Goal: Navigation & Orientation: Find specific page/section

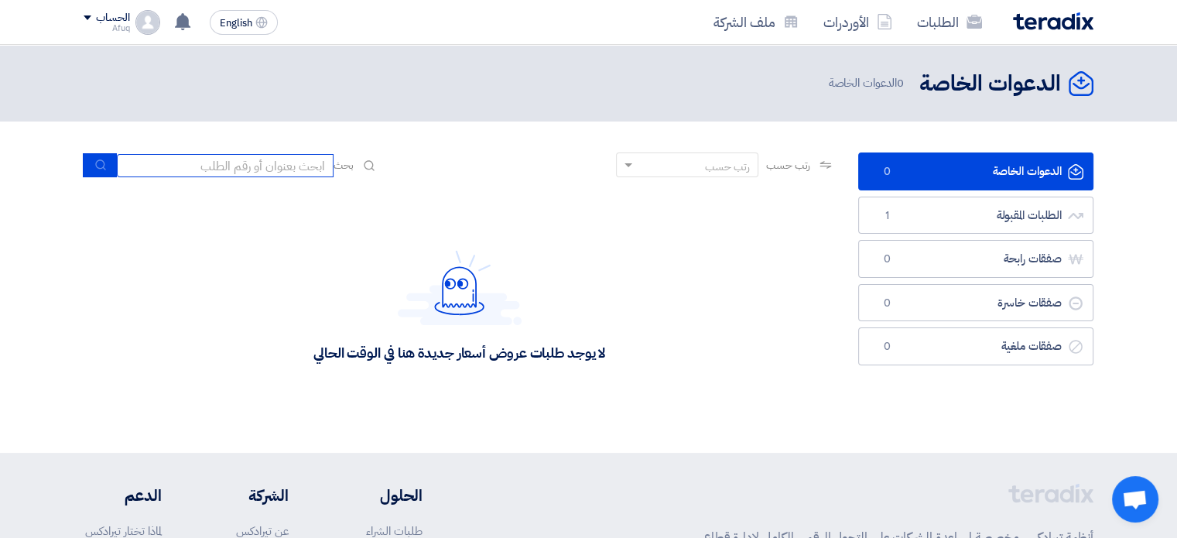
click at [302, 157] on input at bounding box center [225, 165] width 217 height 23
type input "j"
type input "تصميم"
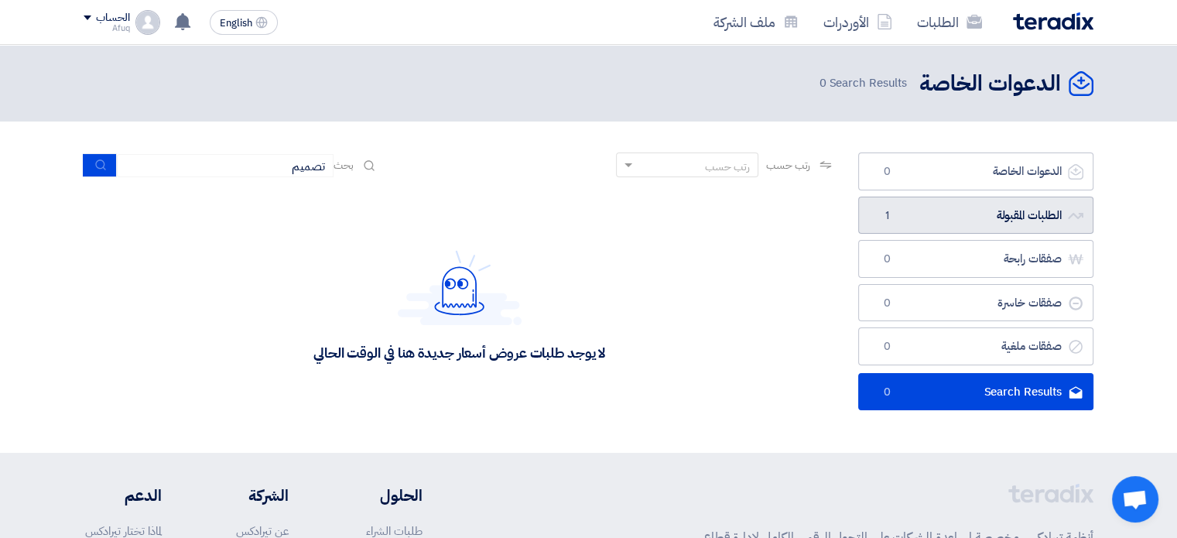
click at [928, 208] on link "الطلبات المقبولة الطلبات المقبولة 1" at bounding box center [975, 215] width 235 height 38
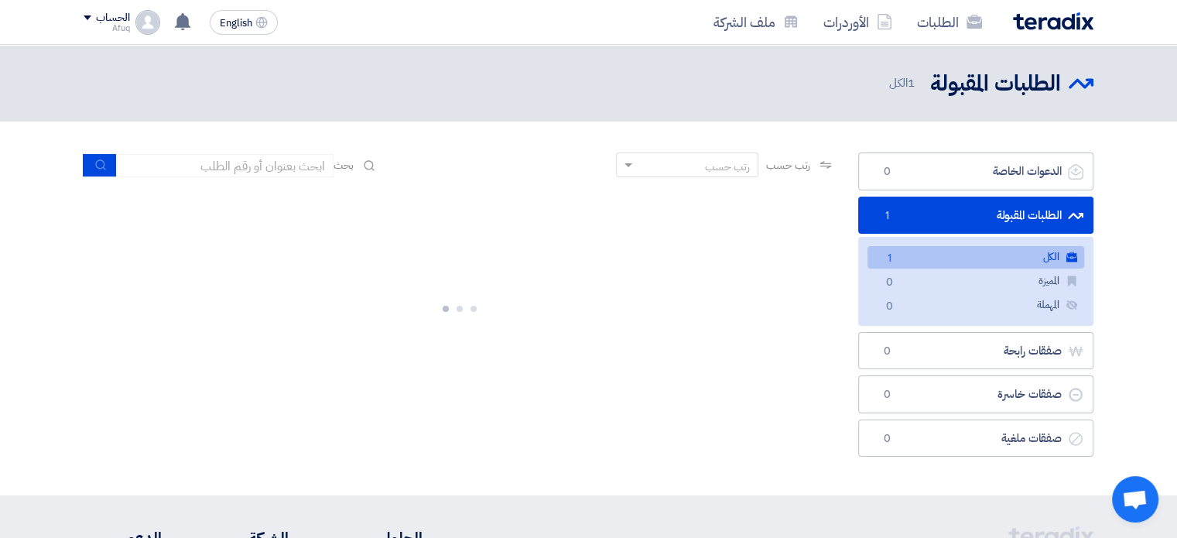
click at [921, 259] on link "الكل الكل 1" at bounding box center [975, 257] width 217 height 22
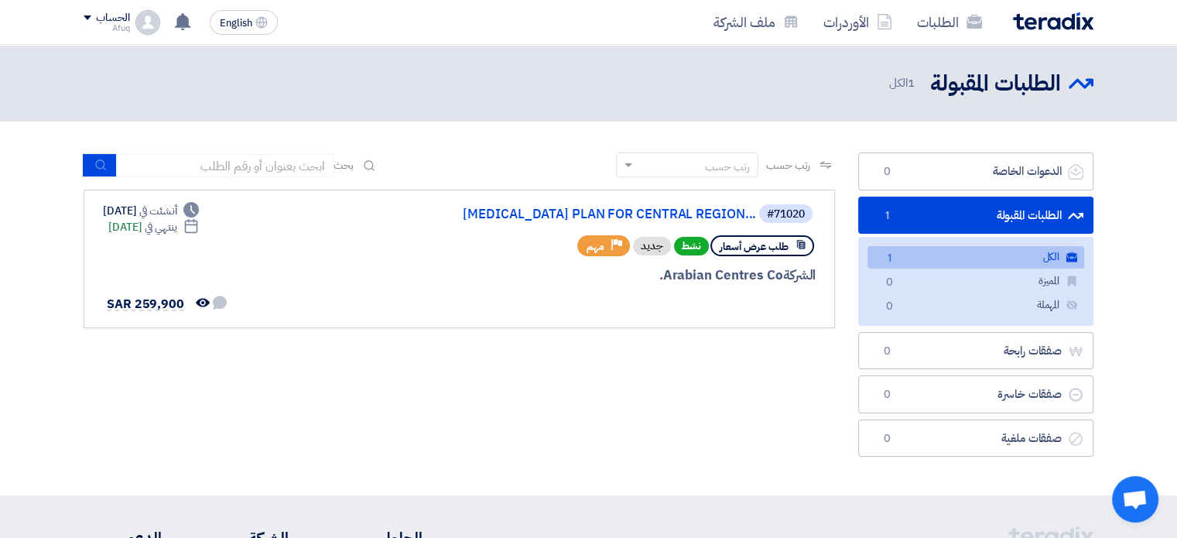
click at [732, 166] on div "رتب حسب" at bounding box center [727, 167] width 45 height 16
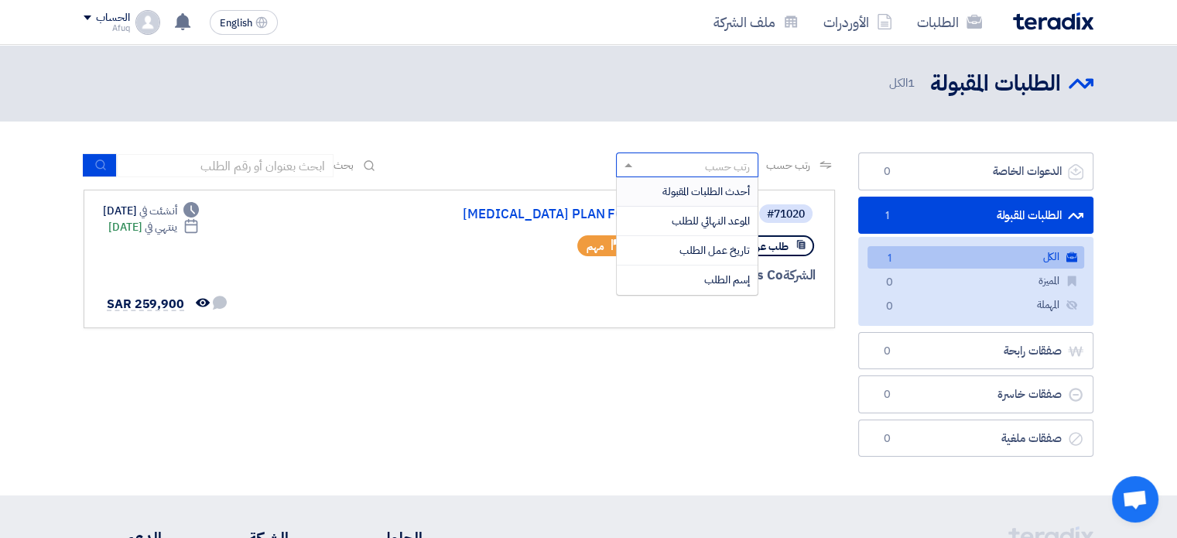
click at [725, 125] on section "الدعوات الخاصة الدعوات الخاصة 0 الطلبات المقبولة الطلبات المقبولة 1 الكل الكل 1…" at bounding box center [588, 308] width 1177 height 374
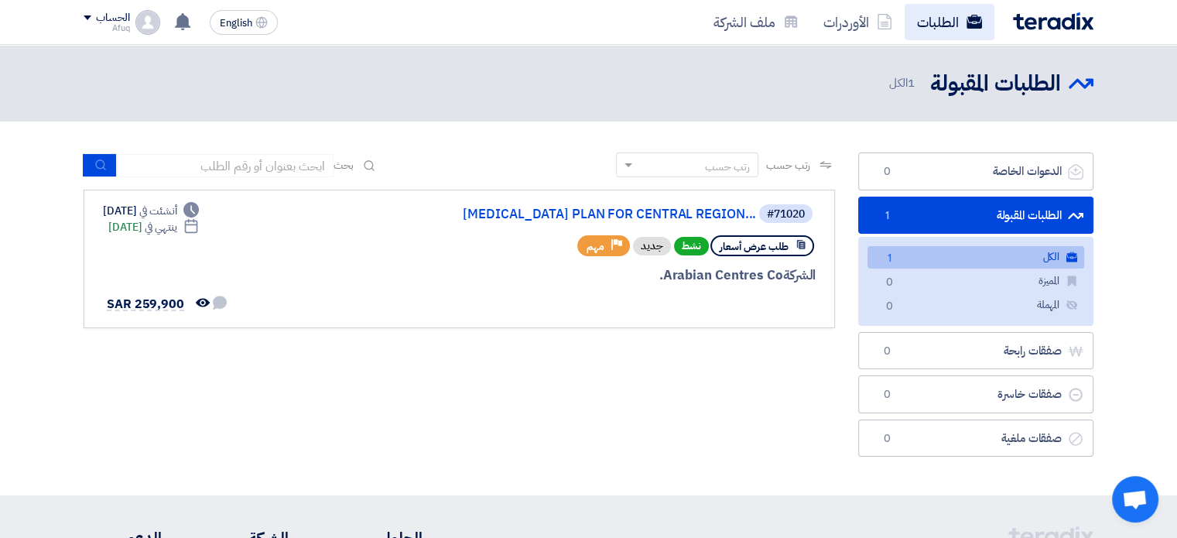
click at [934, 13] on link "الطلبات" at bounding box center [949, 22] width 90 height 36
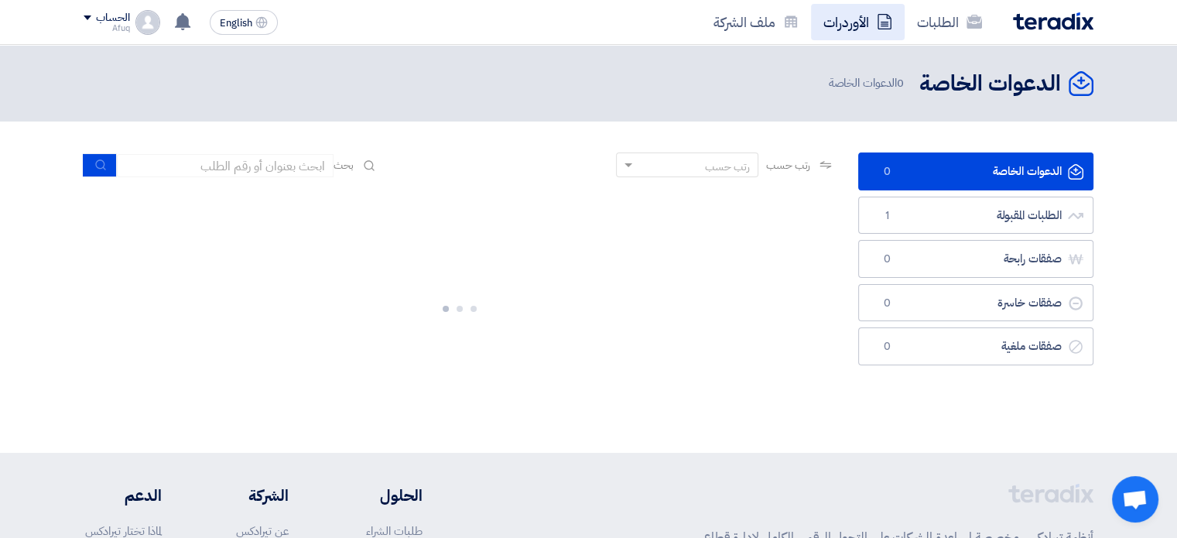
click at [854, 29] on link "الأوردرات" at bounding box center [858, 22] width 94 height 36
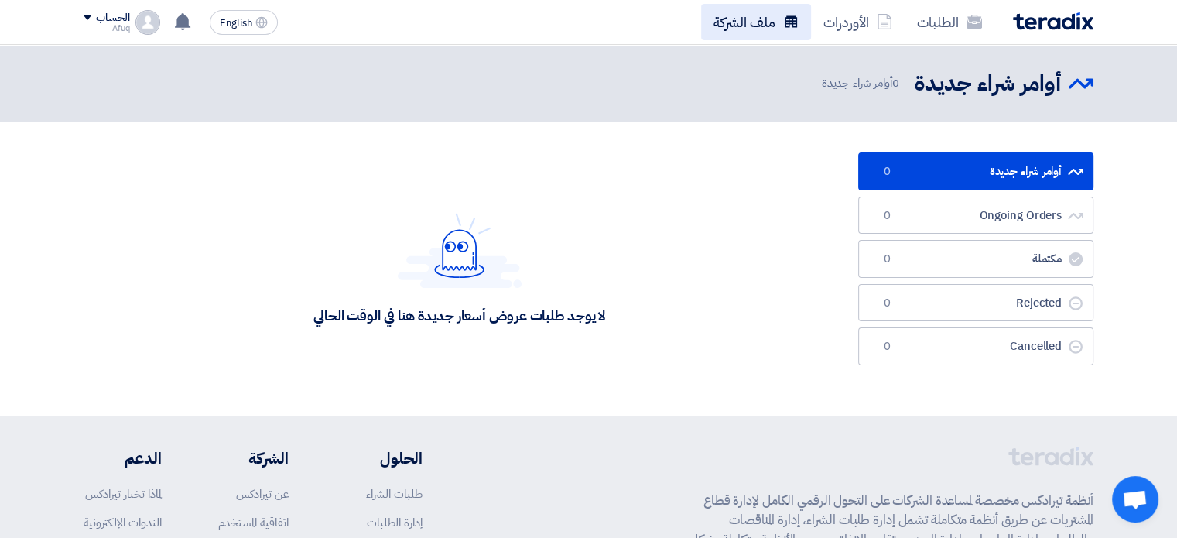
click at [774, 28] on link "ملف الشركة" at bounding box center [756, 22] width 110 height 36
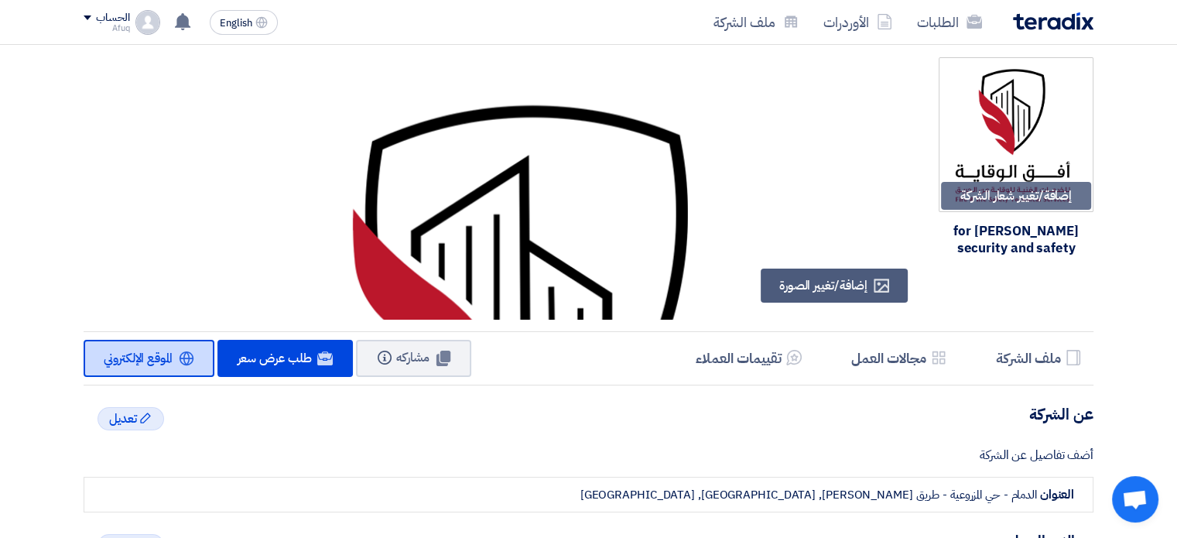
click at [126, 345] on link "Website الموقع الإلكتروني" at bounding box center [149, 358] width 131 height 37
